Goal: Information Seeking & Learning: Learn about a topic

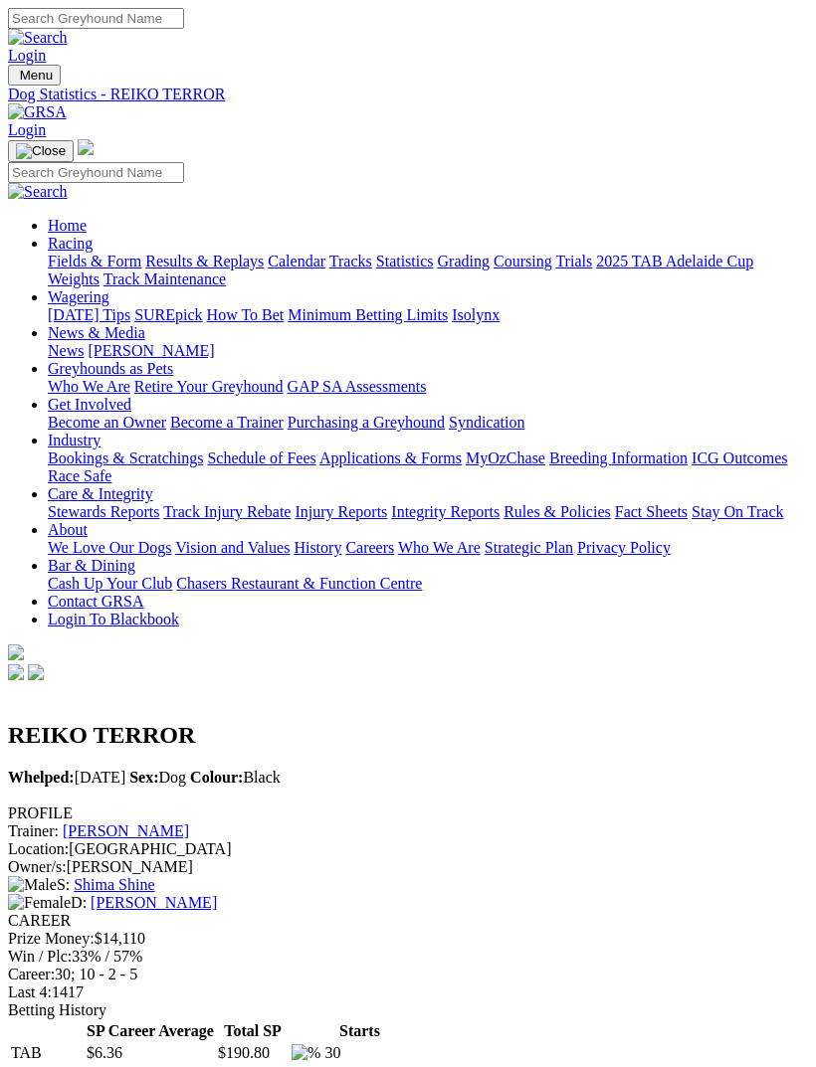
click at [189, 270] on link "Results & Replays" at bounding box center [204, 261] width 118 height 17
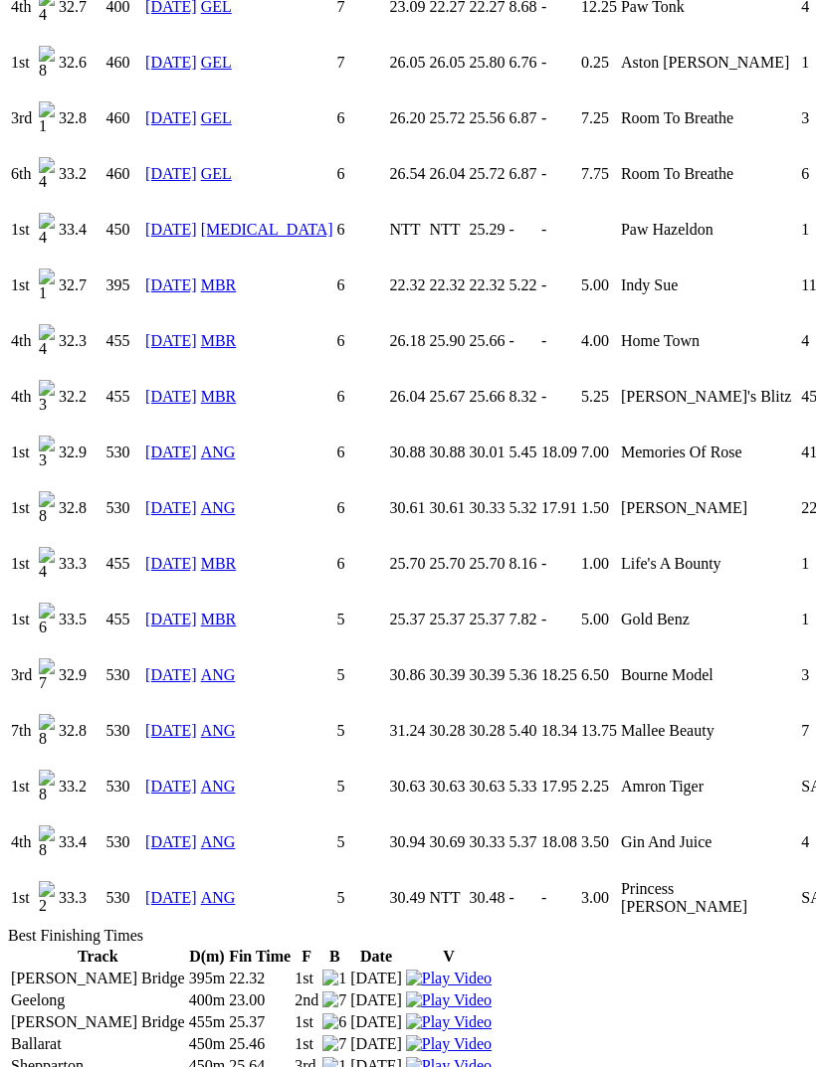
scroll to position [2270, 0]
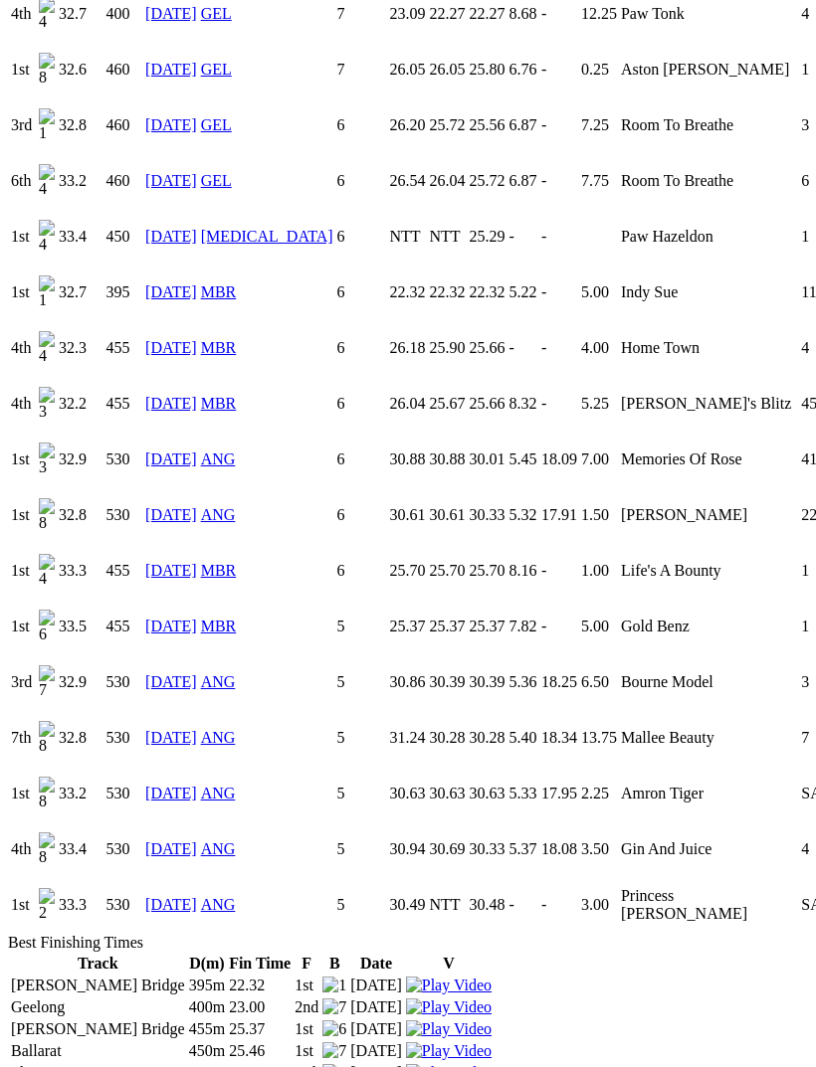
click at [184, 896] on link "04 Sep 25" at bounding box center [171, 904] width 52 height 17
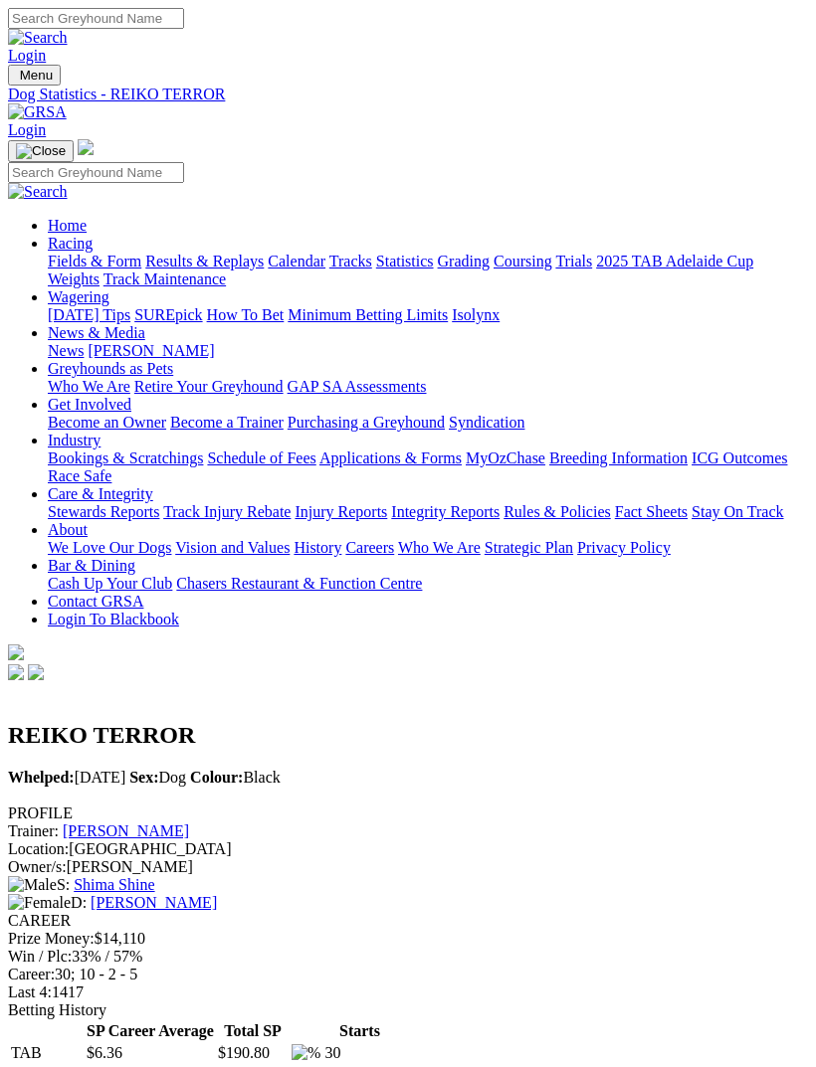
click at [16, 80] on img "Toggle navigation" at bounding box center [16, 80] width 0 height 0
click at [179, 162] on input "Search" at bounding box center [96, 172] width 176 height 21
type input "Jalapeño gem"
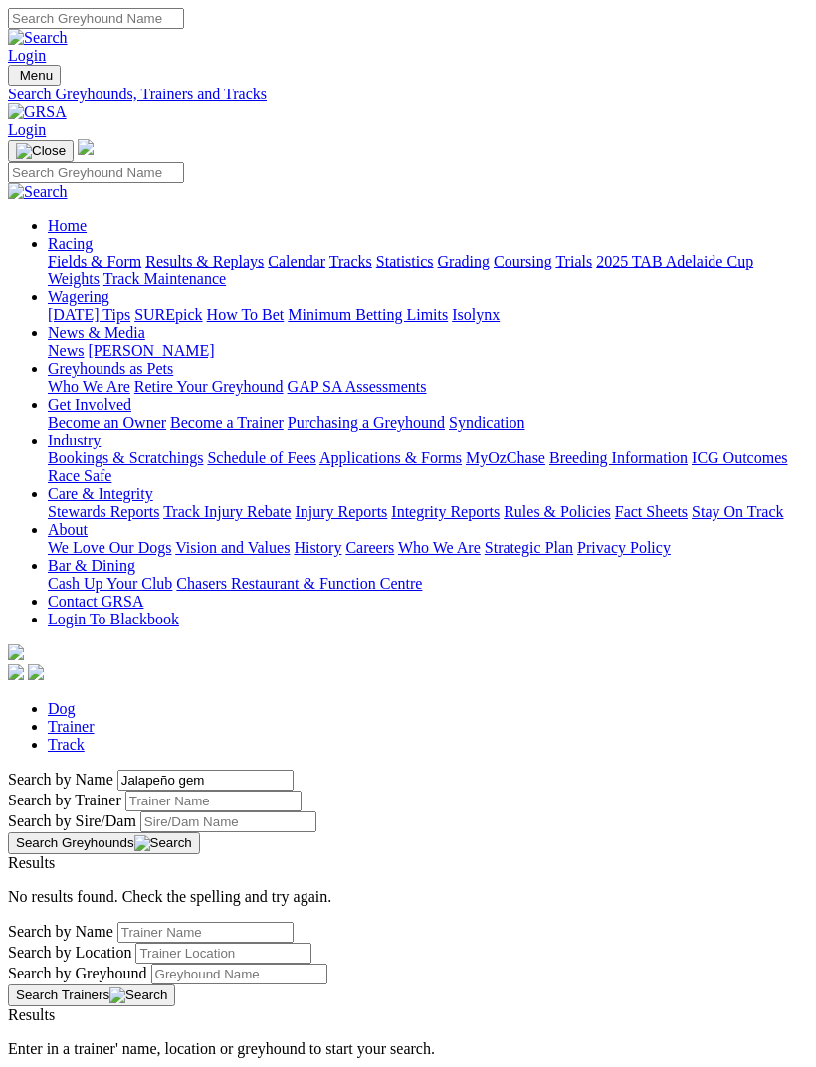
click at [117, 770] on input "Jalapeño gem" at bounding box center [205, 780] width 176 height 21
type input "Jalapeno"
click at [200, 833] on button "Search Greyhounds" at bounding box center [104, 844] width 192 height 22
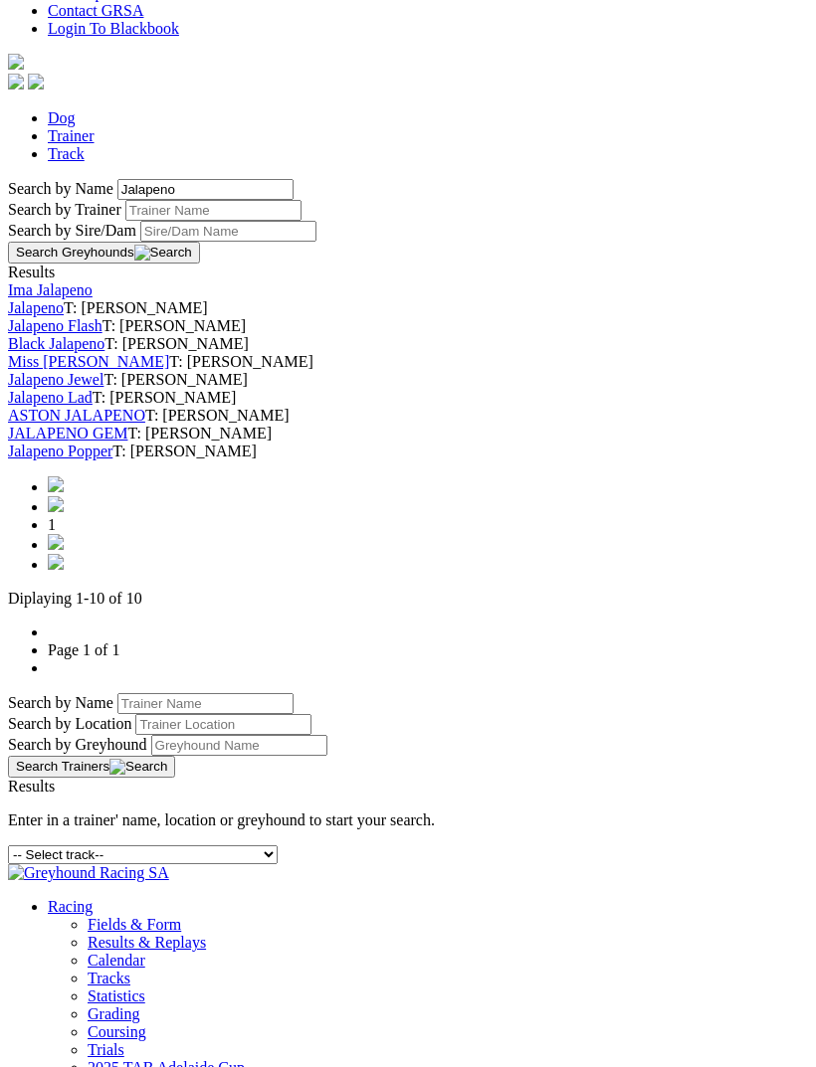
scroll to position [590, 0]
click at [127, 443] on link "JALAPENO GEM" at bounding box center [67, 434] width 119 height 17
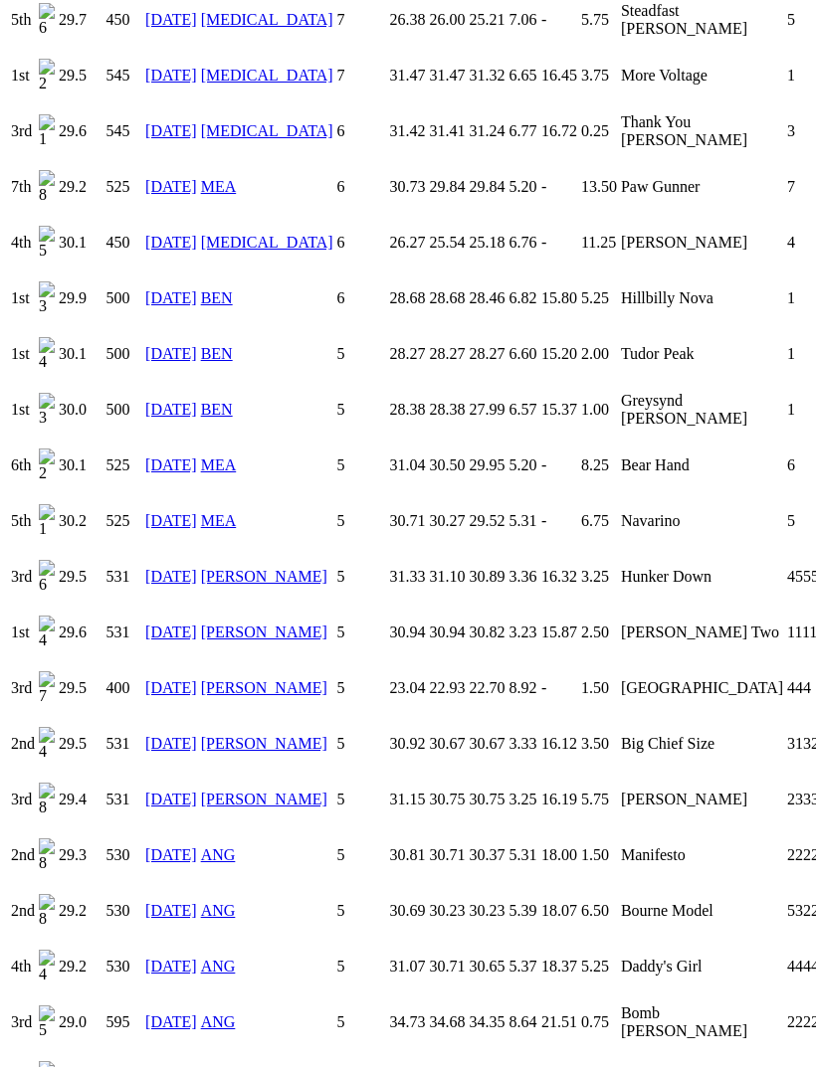
scroll to position [1854, 0]
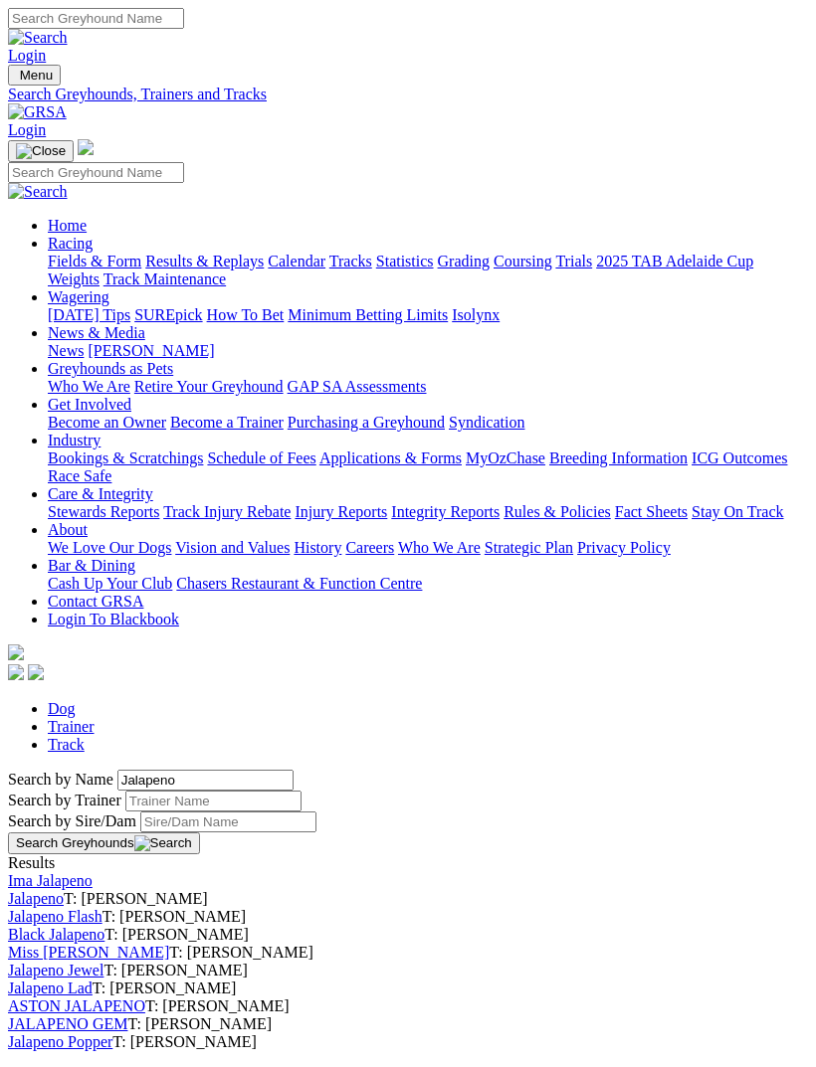
click at [117, 770] on input "Jalapeno" at bounding box center [205, 780] width 176 height 21
type input "J"
type input "Reiko terror"
click at [200, 833] on button "Search Greyhounds" at bounding box center [104, 844] width 192 height 22
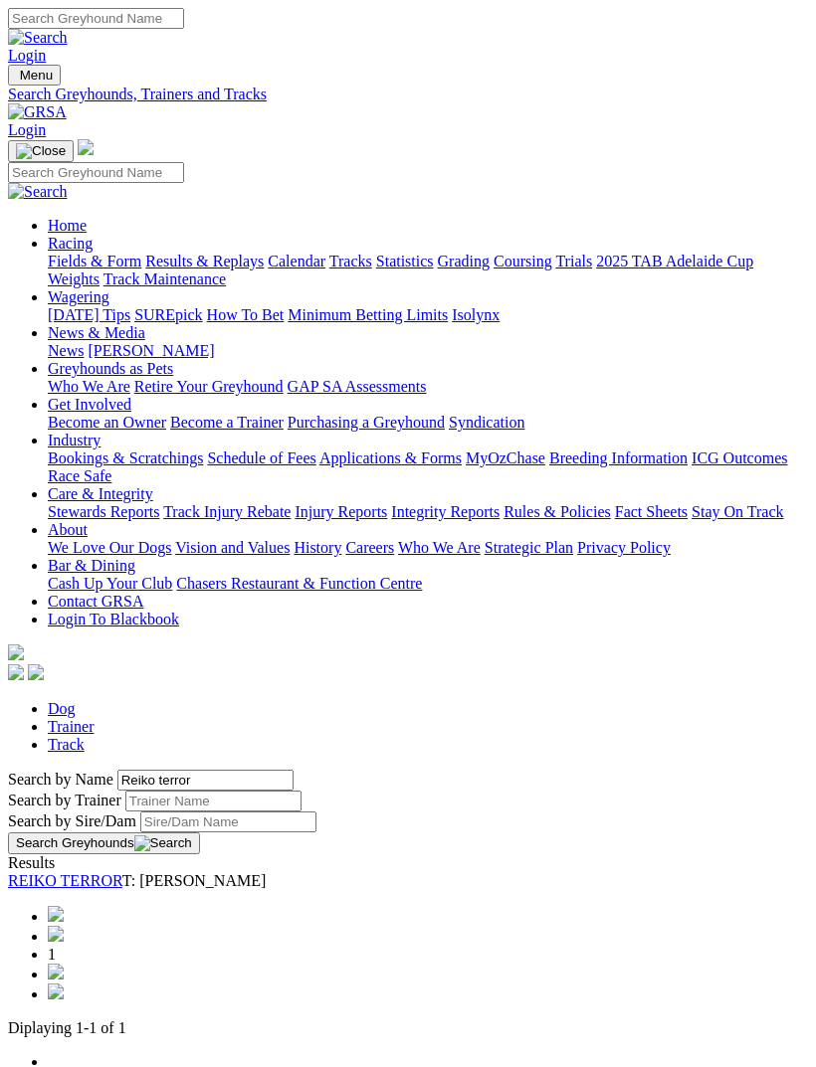
click at [122, 872] on link "REIKO TERROR" at bounding box center [65, 880] width 114 height 17
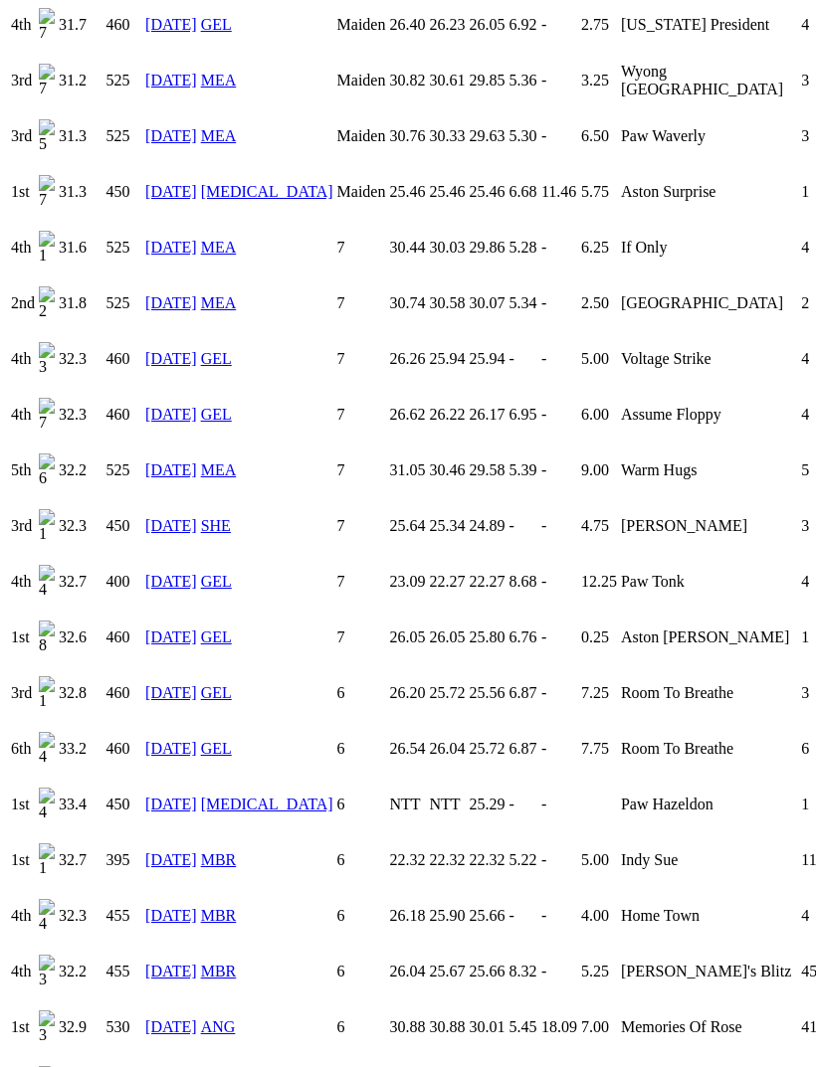
scroll to position [1704, 0]
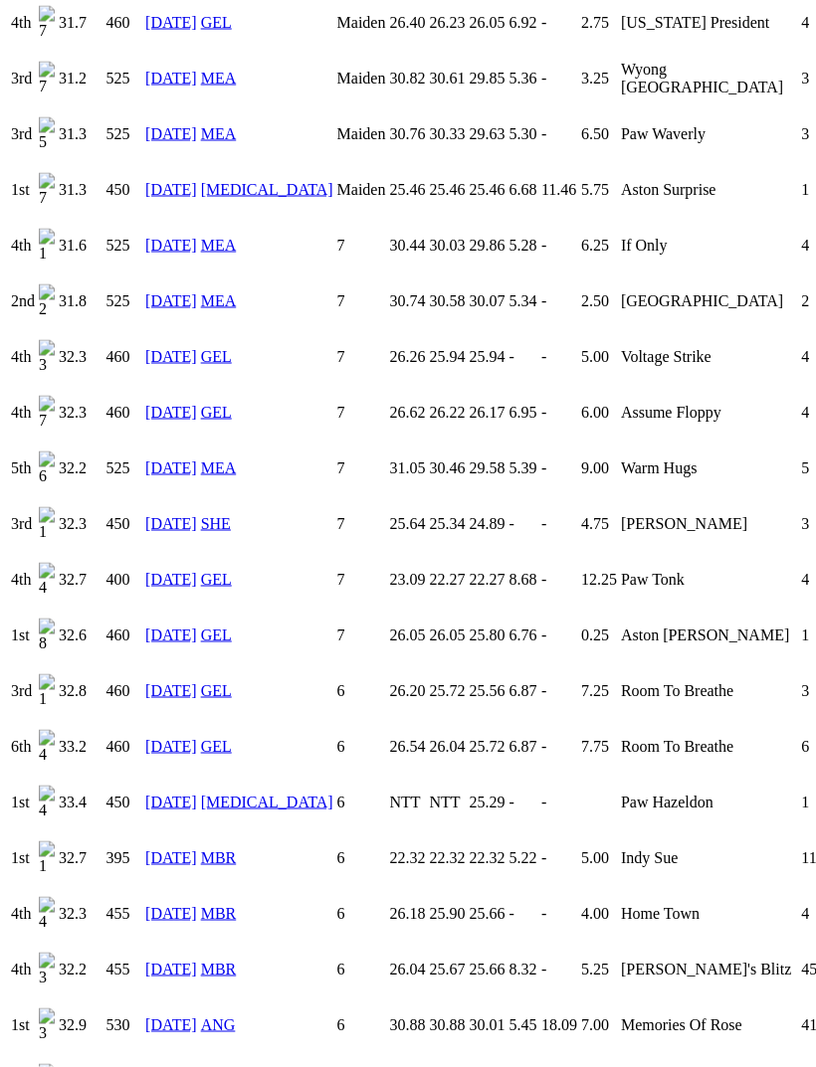
click at [181, 794] on link "[DATE]" at bounding box center [171, 802] width 52 height 17
click at [233, 794] on link "[MEDICAL_DATA]" at bounding box center [267, 802] width 132 height 17
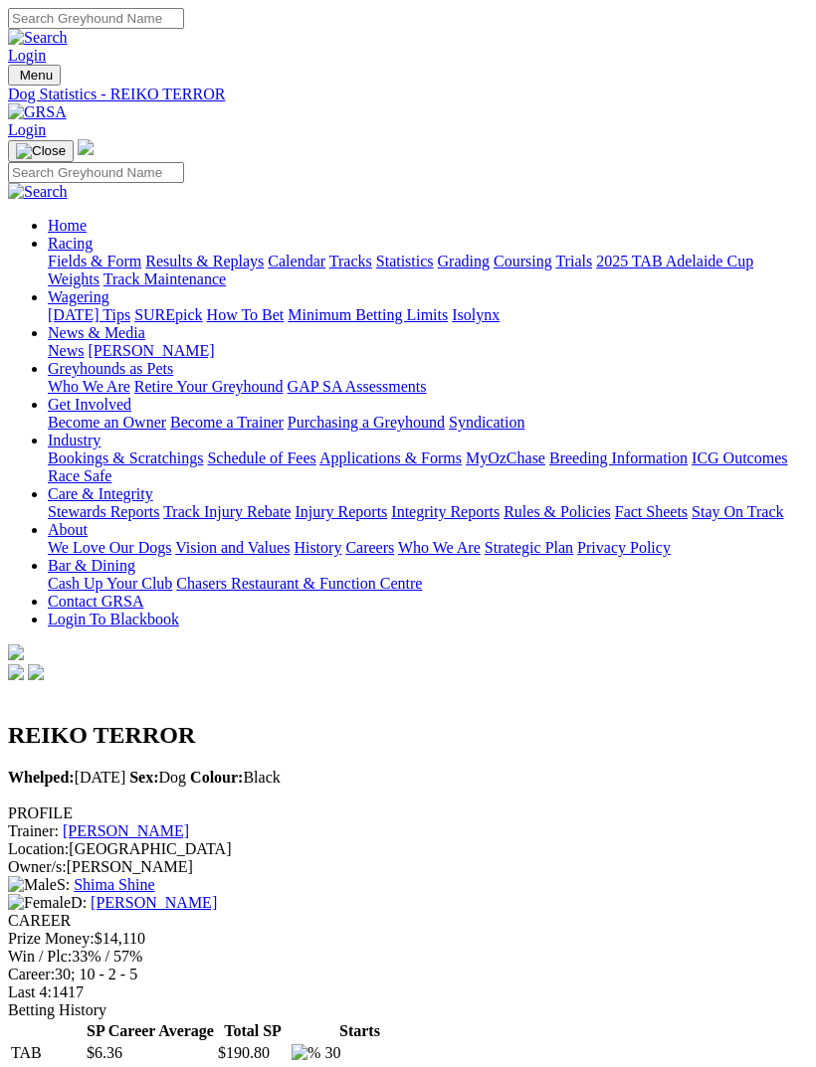
click at [16, 80] on img "Toggle navigation" at bounding box center [16, 80] width 0 height 0
click at [87, 217] on link "Home" at bounding box center [67, 225] width 39 height 17
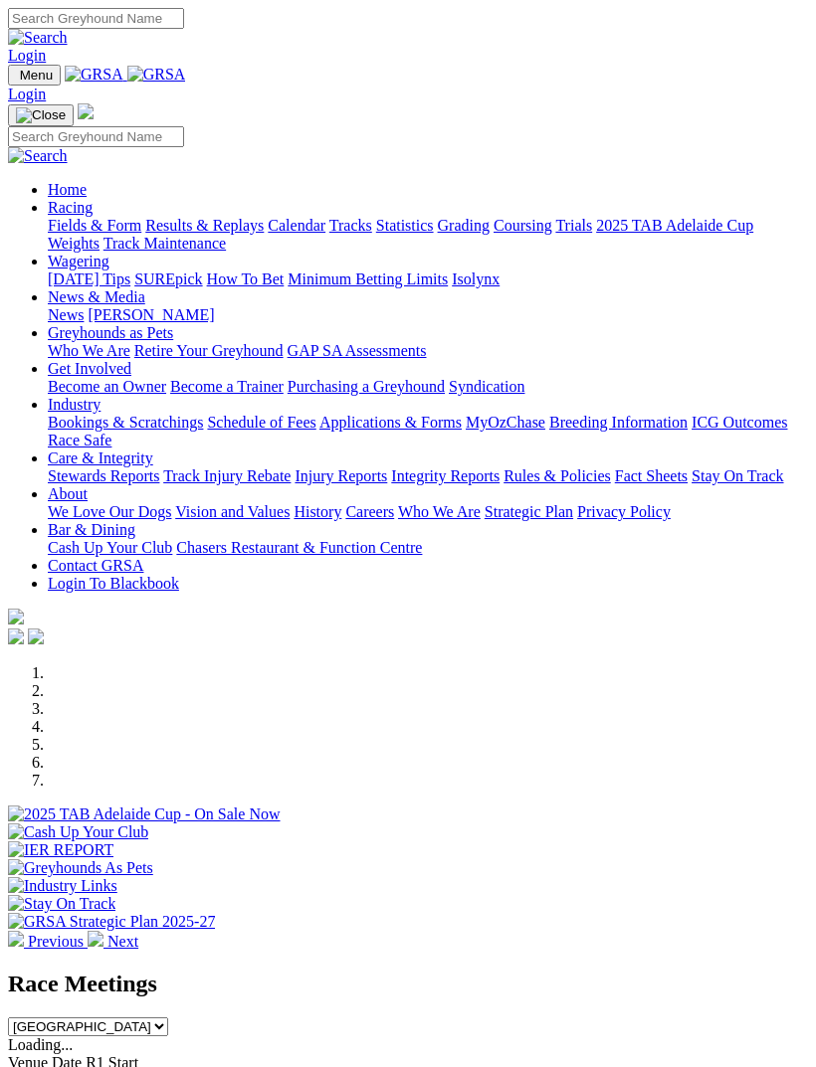
click at [16, 80] on img "Toggle navigation" at bounding box center [16, 80] width 0 height 0
click at [340, 649] on div at bounding box center [408, 629] width 800 height 40
click at [87, 181] on link "Home" at bounding box center [67, 189] width 39 height 17
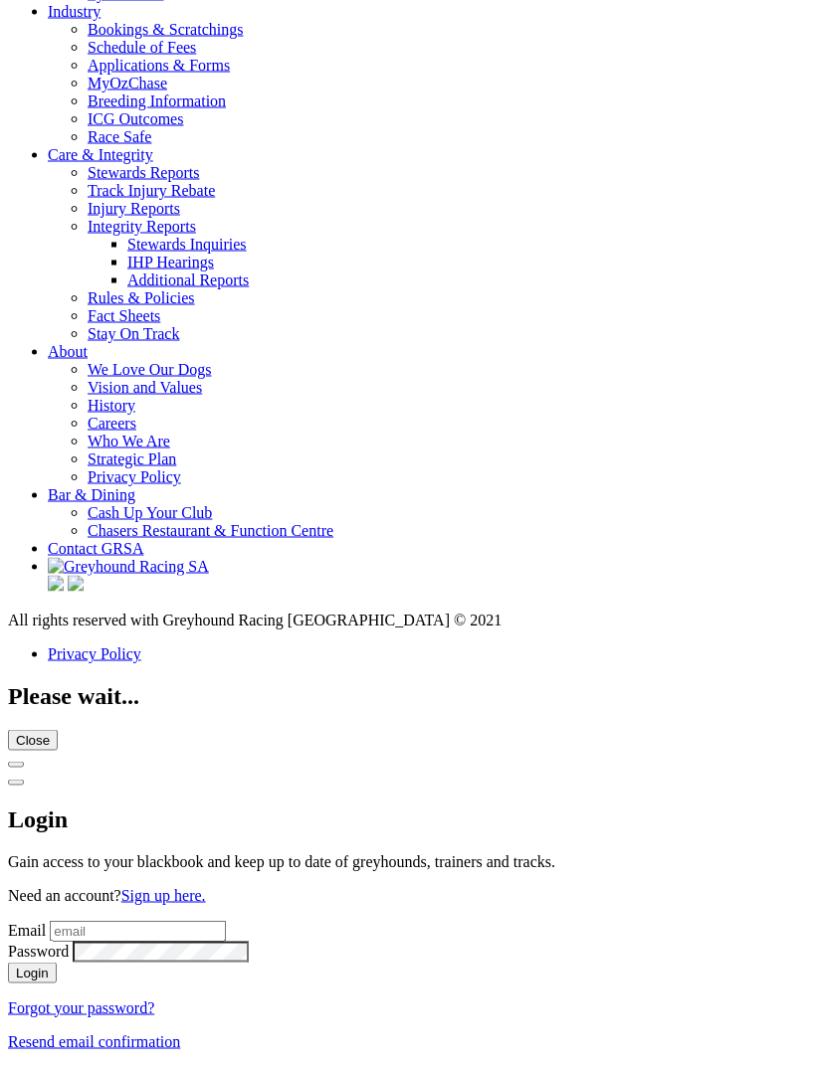
scroll to position [7512, 0]
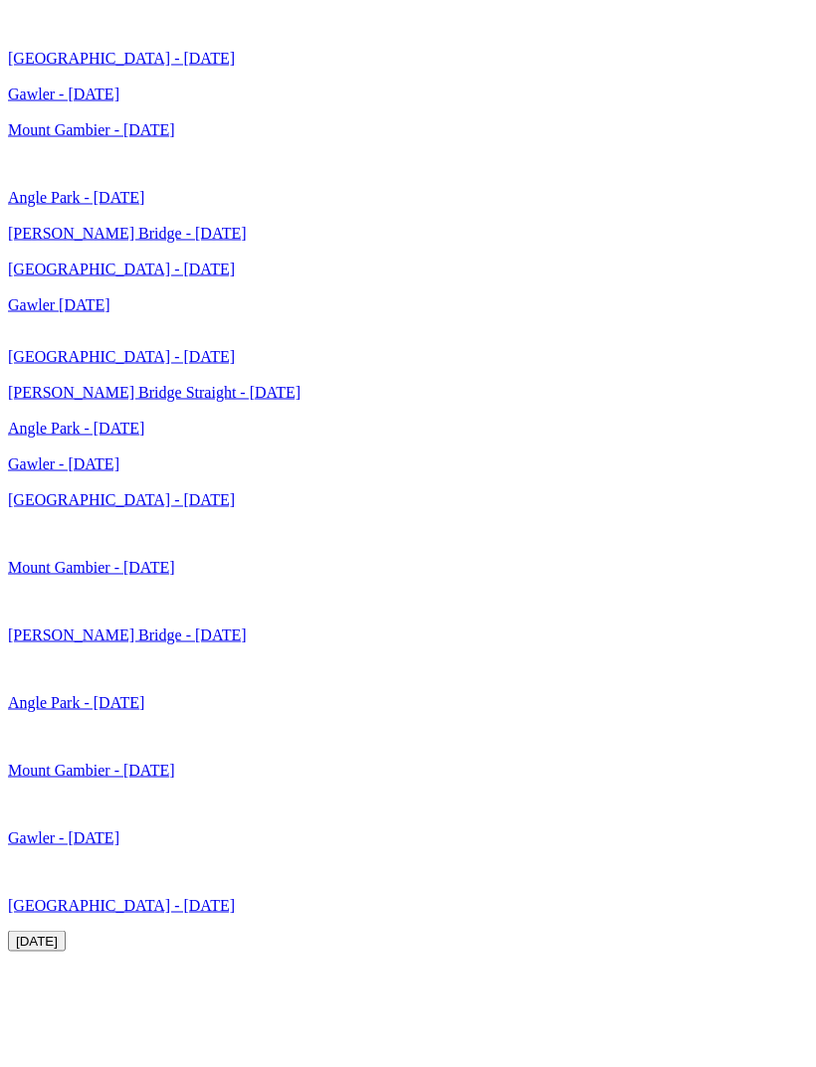
scroll to position [5573, 0]
